Goal: Communication & Community: Answer question/provide support

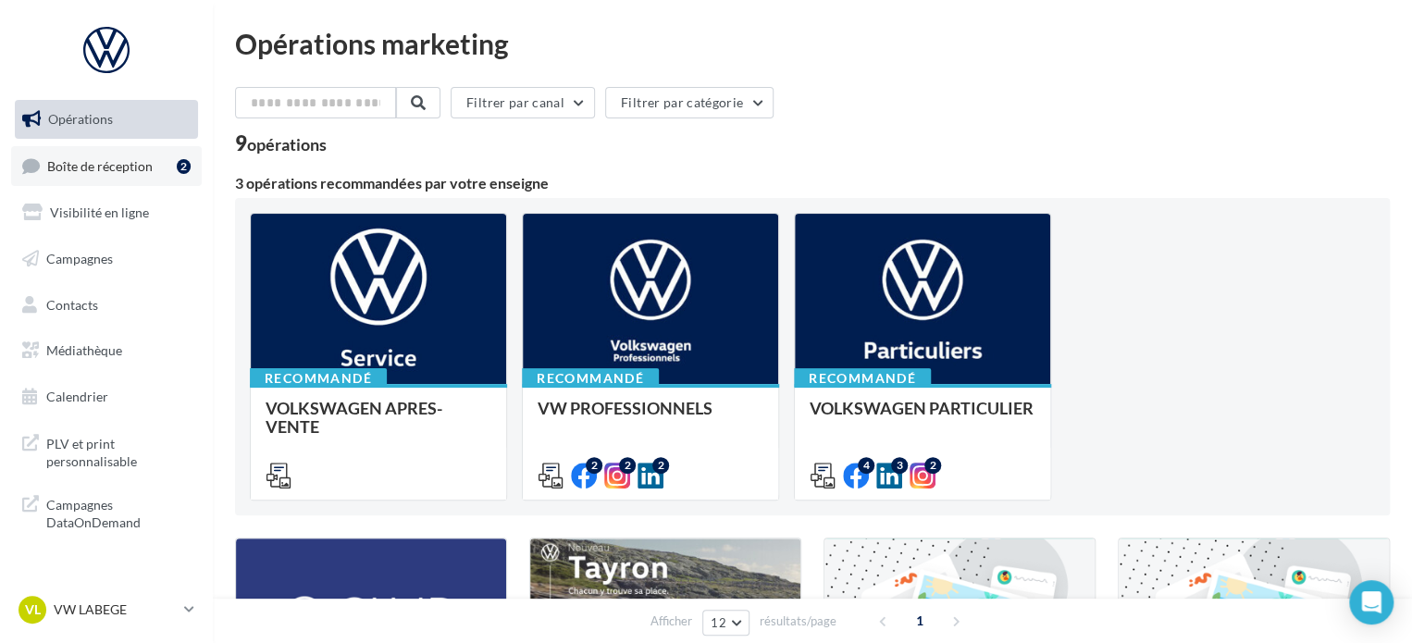
click at [167, 173] on link "Boîte de réception 2" at bounding box center [106, 166] width 191 height 40
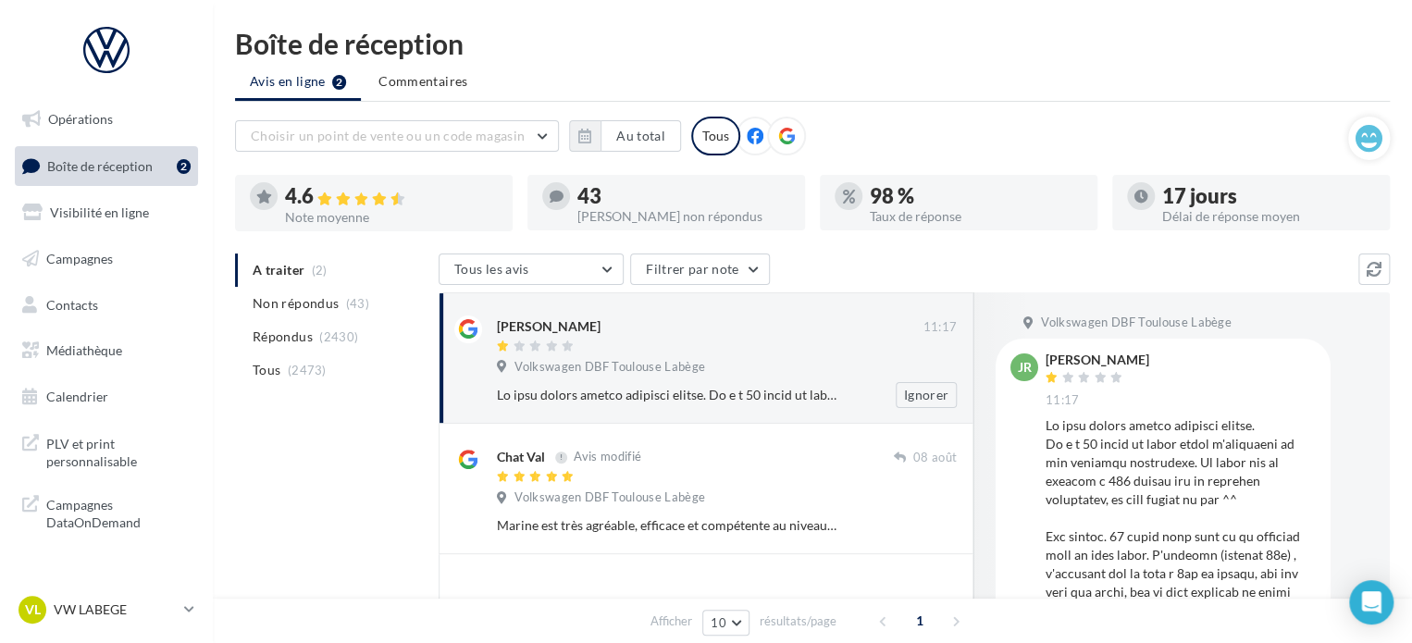
scroll to position [102, 0]
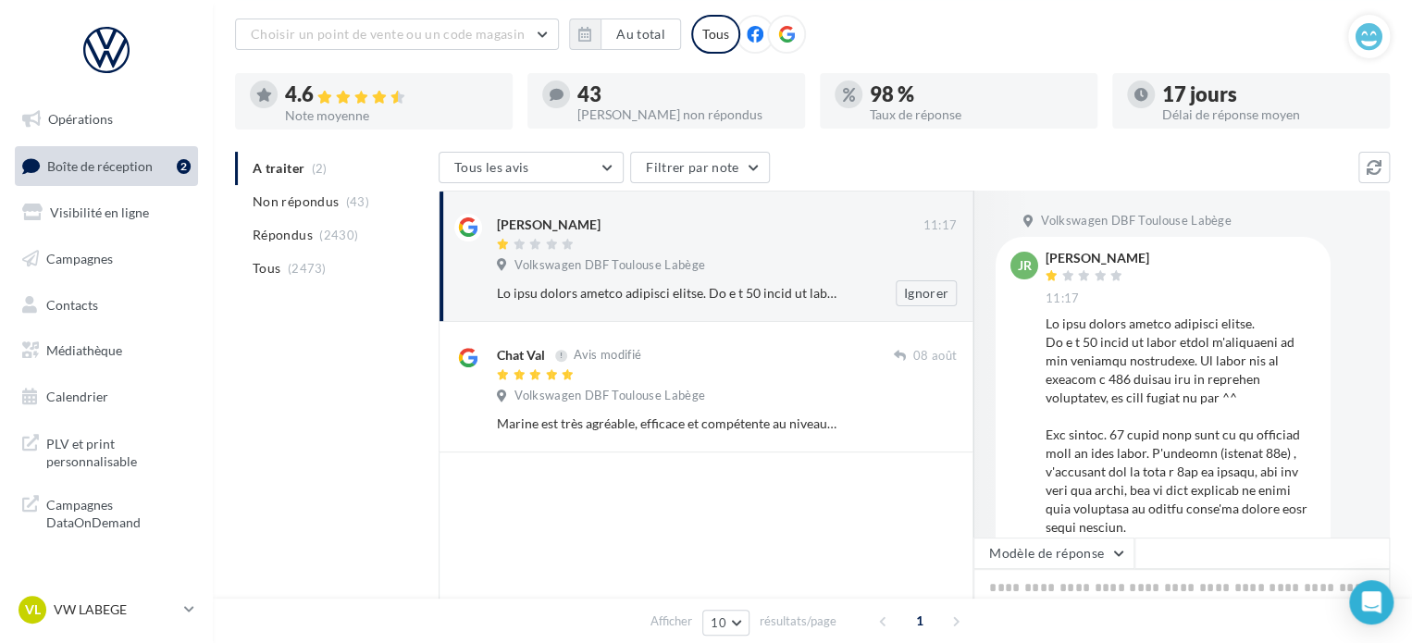
click at [570, 420] on div "Marine est très agréable, efficace et compétente au niveau VW Labège très bon a…" at bounding box center [667, 424] width 340 height 19
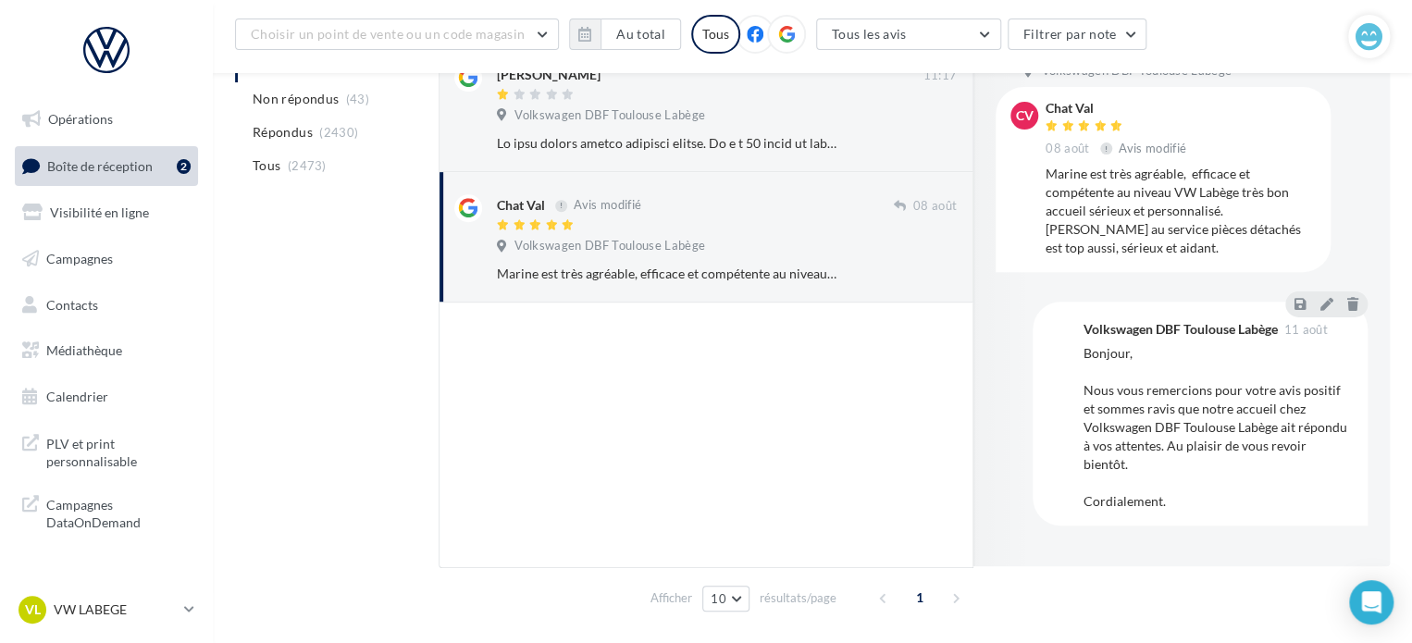
scroll to position [280, 0]
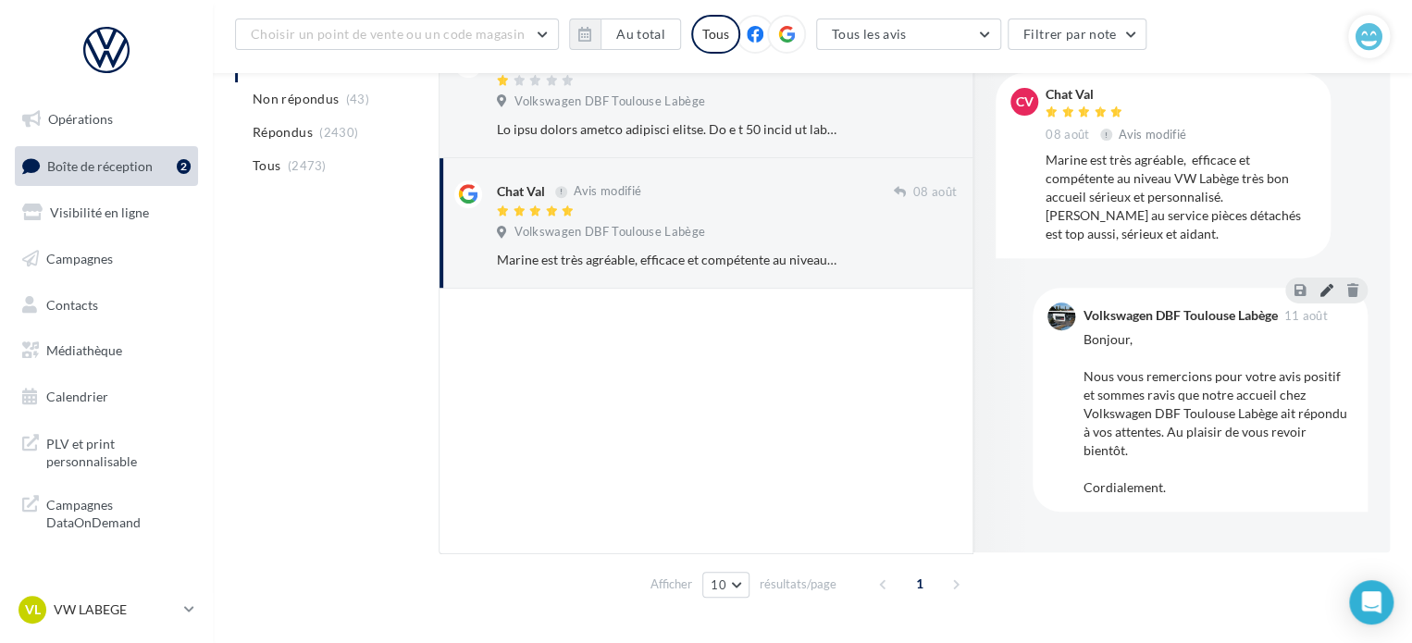
click at [1324, 294] on icon at bounding box center [1326, 289] width 13 height 13
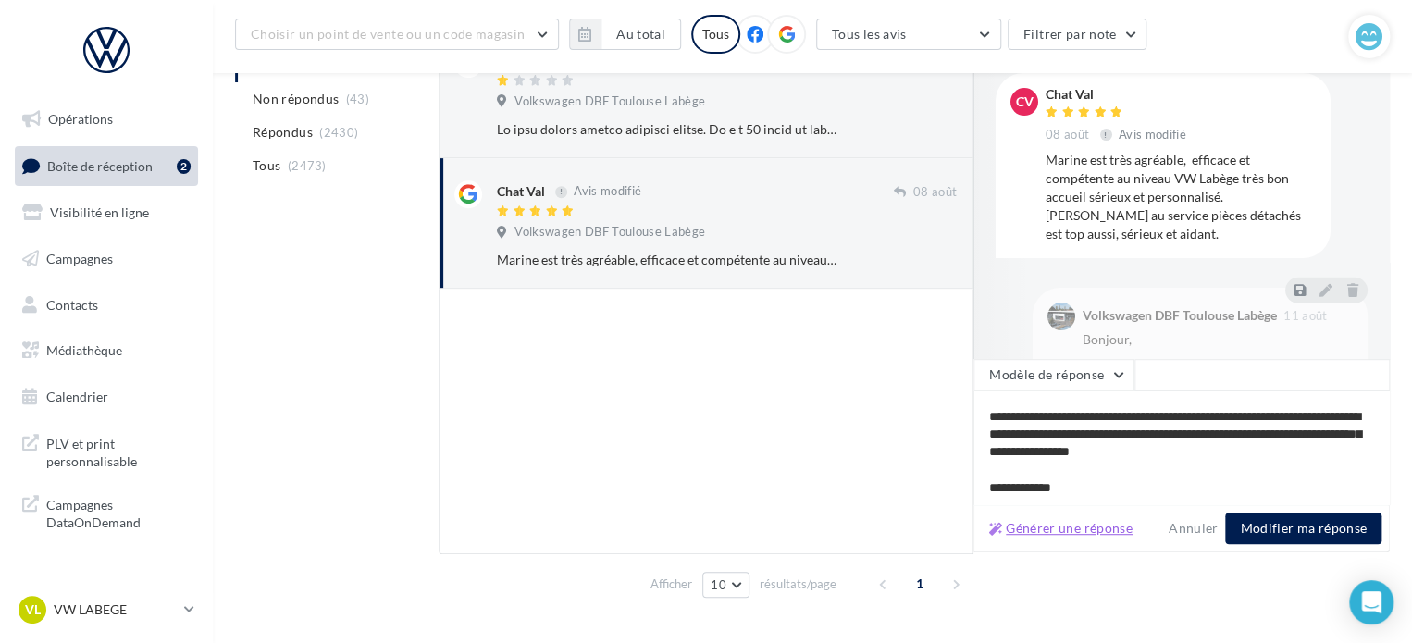
scroll to position [26, 0]
click at [1088, 528] on button "Générer une réponse" at bounding box center [1061, 528] width 158 height 22
type textarea "**********"
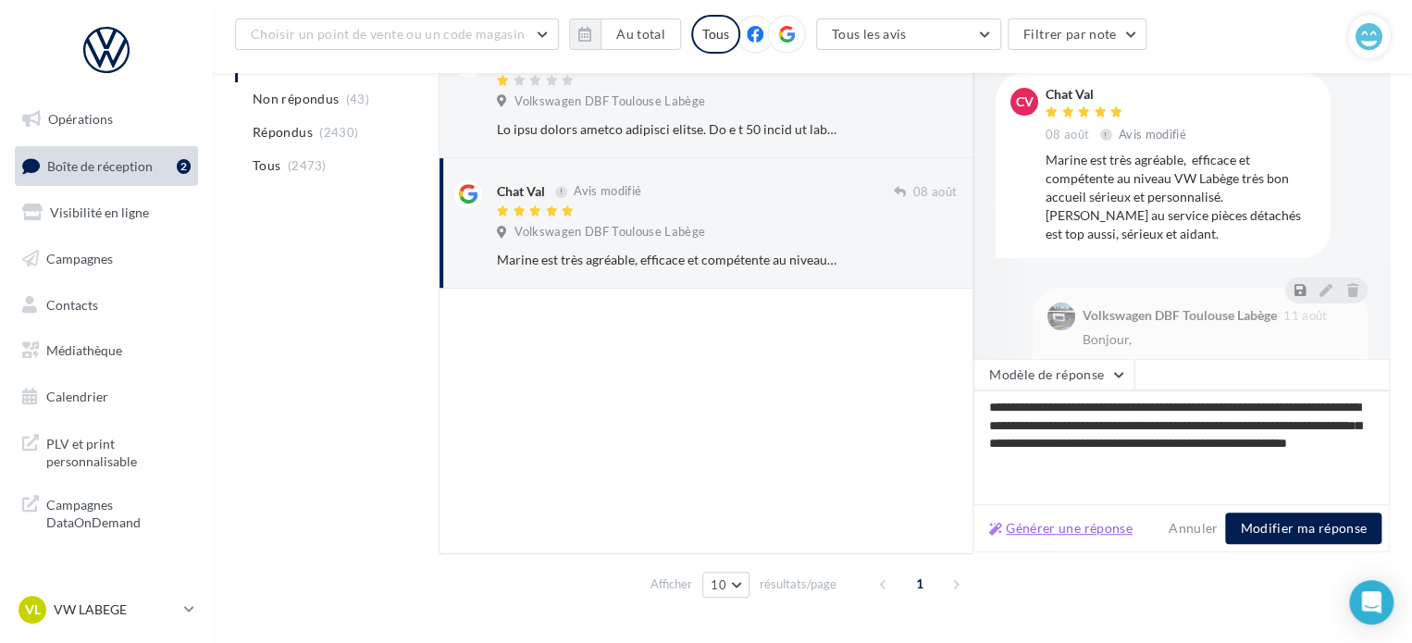
scroll to position [0, 0]
click at [1322, 531] on button "Modifier ma réponse" at bounding box center [1303, 528] width 156 height 31
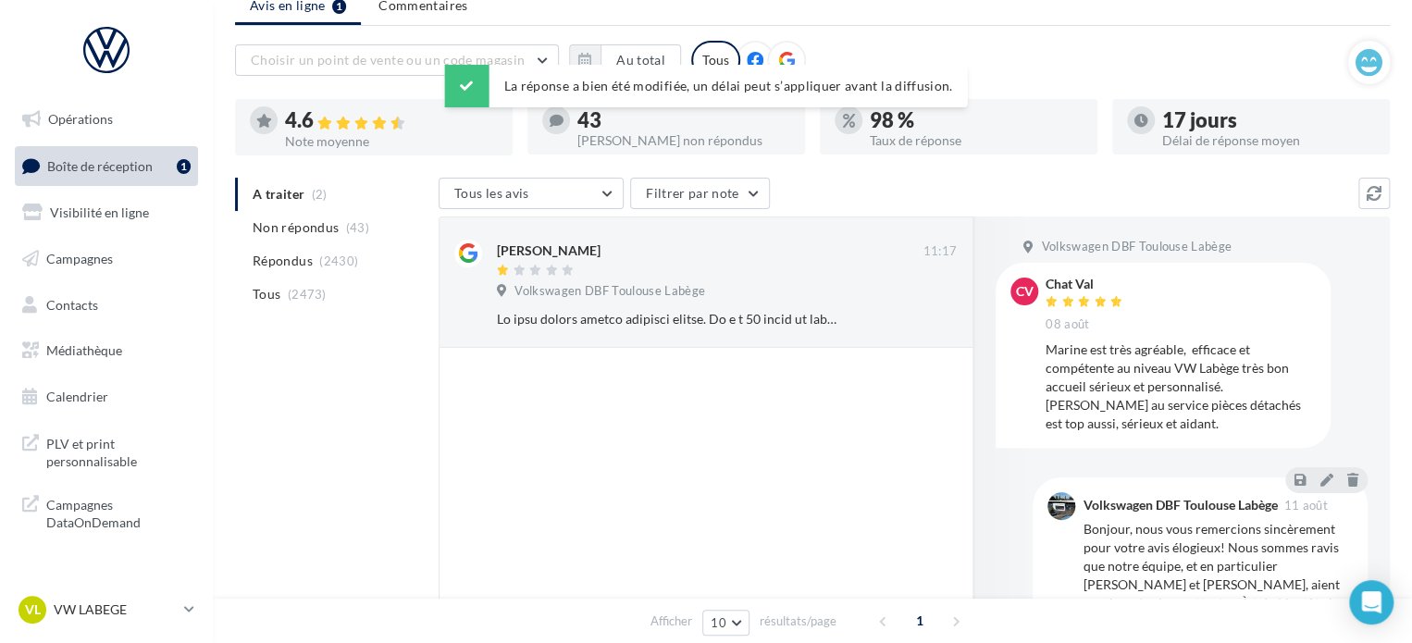
scroll to position [77, 0]
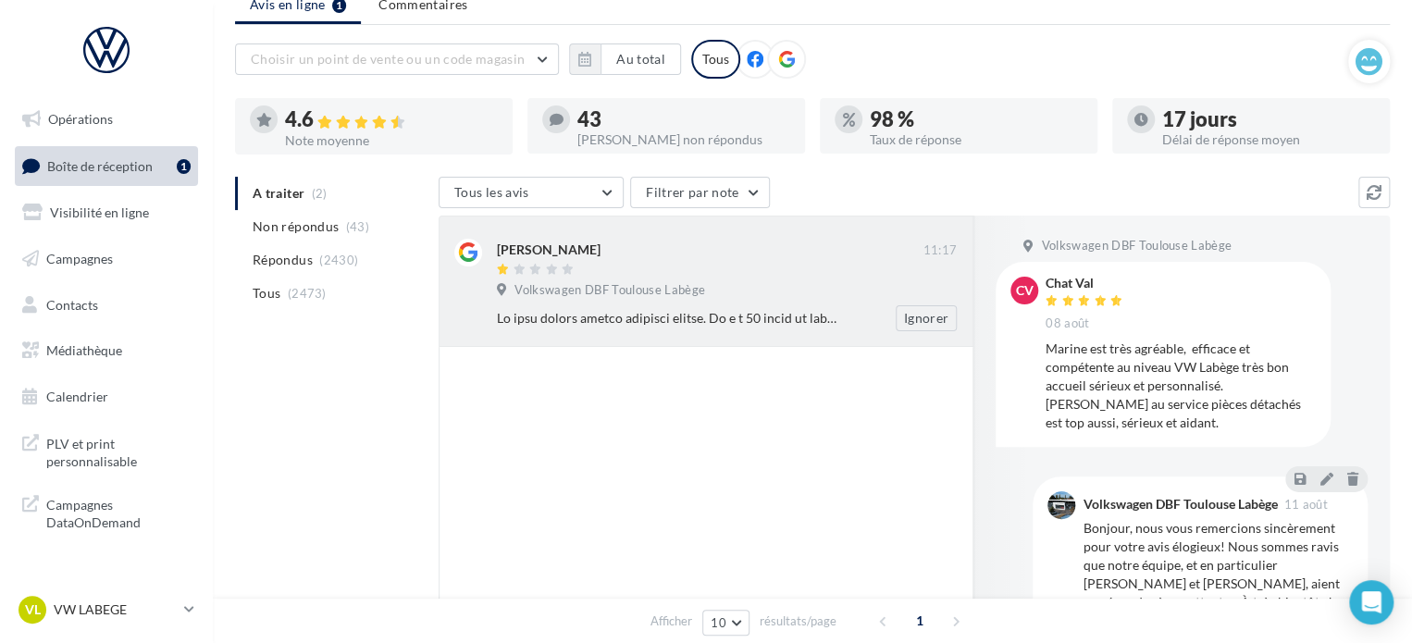
drag, startPoint x: 578, startPoint y: 280, endPoint x: 534, endPoint y: 314, distance: 54.8
click at [534, 314] on div at bounding box center [667, 318] width 340 height 19
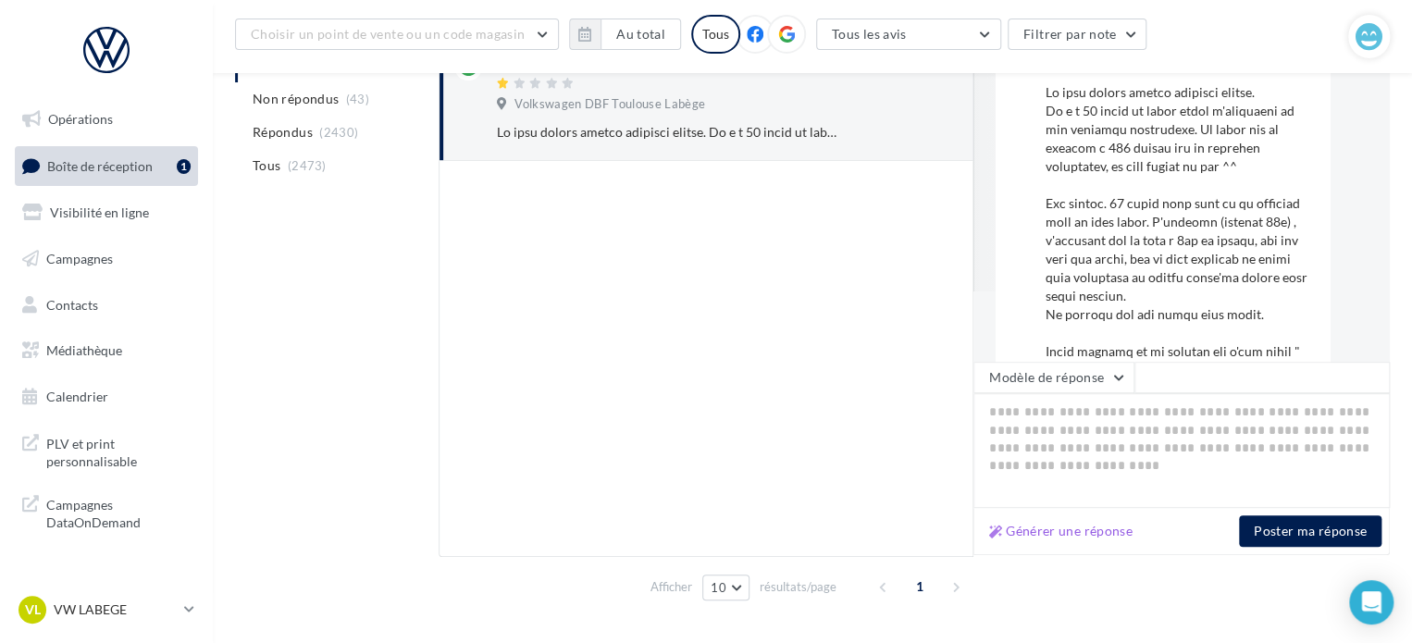
scroll to position [0, 0]
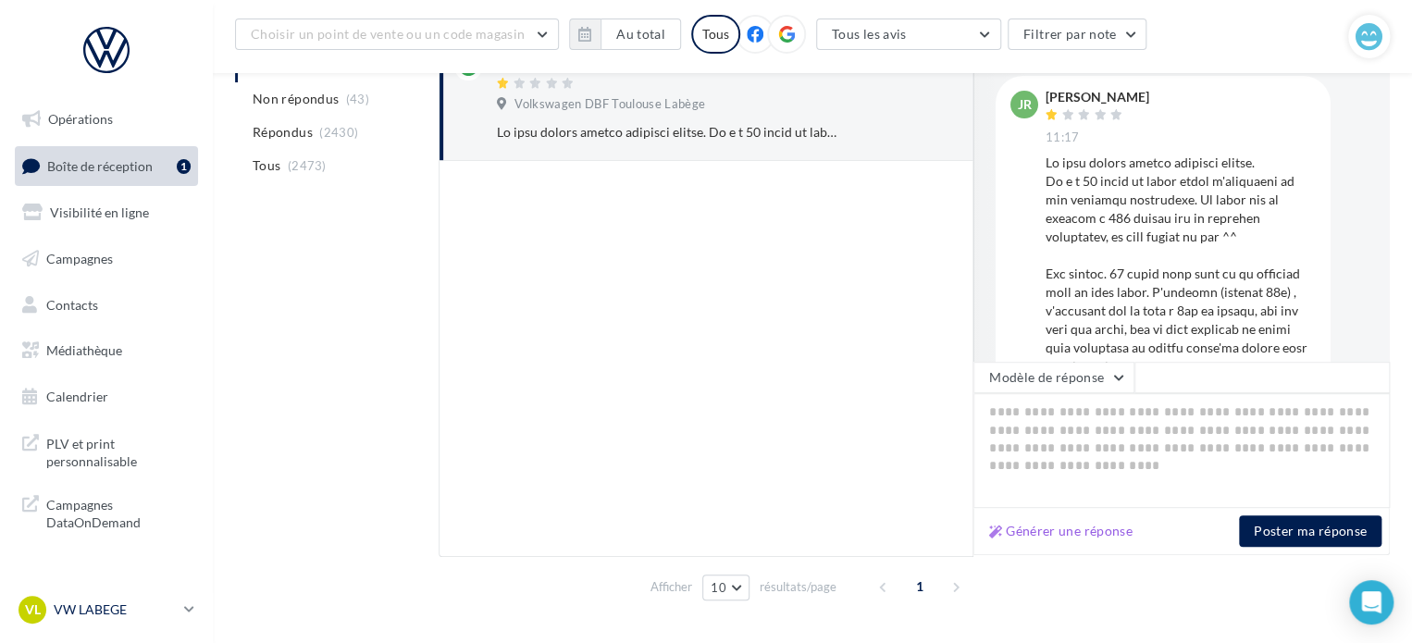
click at [144, 613] on p "VW LABEGE" at bounding box center [115, 610] width 123 height 19
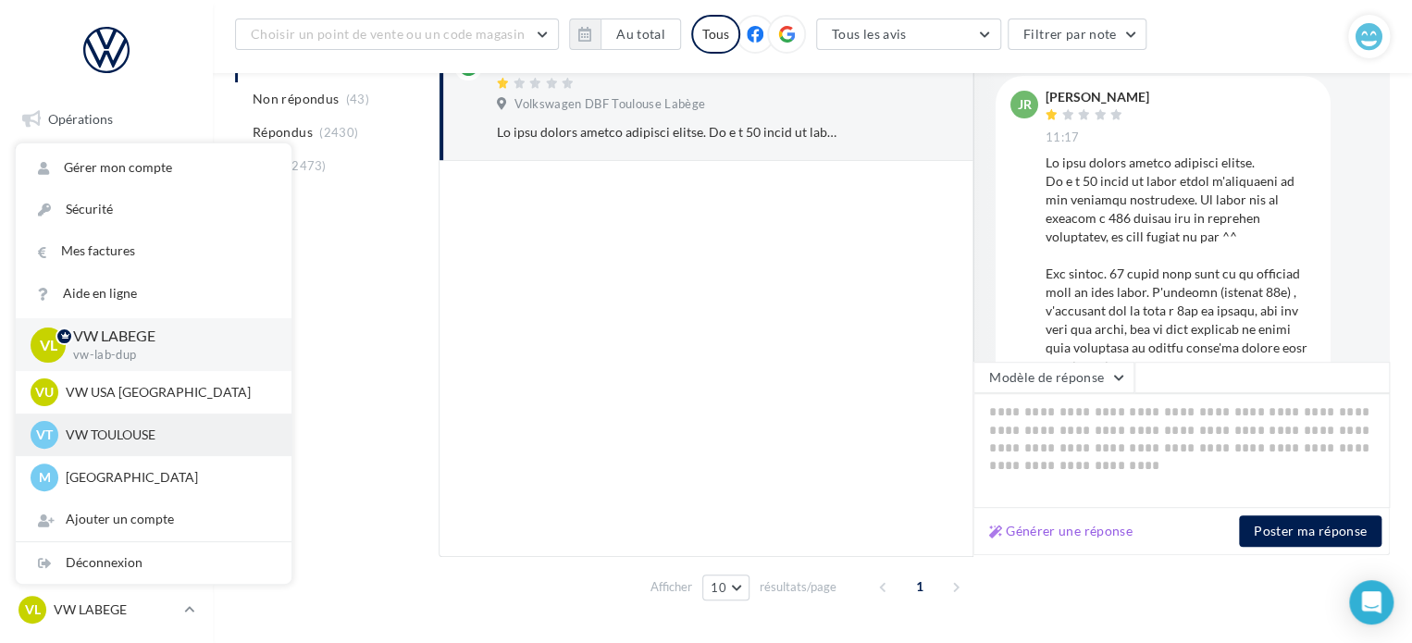
click at [181, 435] on p "VW TOULOUSE" at bounding box center [168, 435] width 204 height 19
